Goal: Task Accomplishment & Management: Use online tool/utility

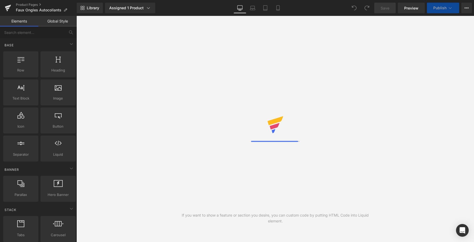
click at [146, 11] on link "Assigned 1 Product" at bounding box center [130, 8] width 50 height 11
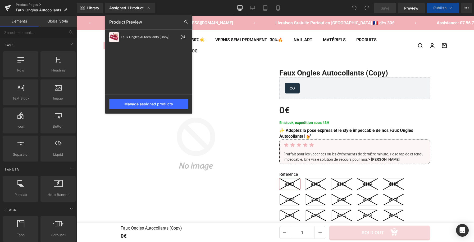
click at [460, 86] on div at bounding box center [275, 129] width 398 height 226
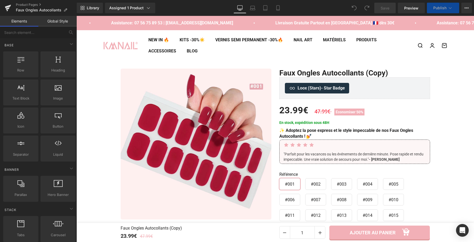
scroll to position [21, 0]
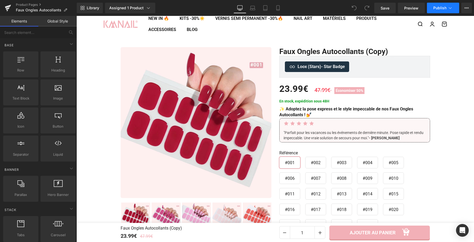
click at [448, 8] on icon at bounding box center [450, 7] width 5 height 5
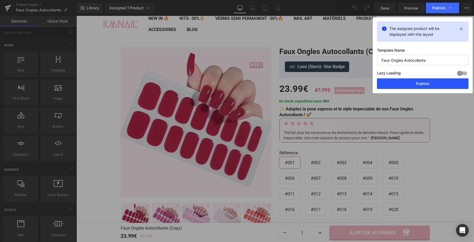
click at [423, 86] on button "Publish" at bounding box center [423, 83] width 92 height 11
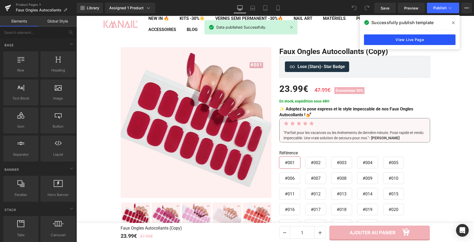
click at [408, 43] on link "View Live Page" at bounding box center [410, 39] width 92 height 11
